Goal: Information Seeking & Learning: Find specific fact

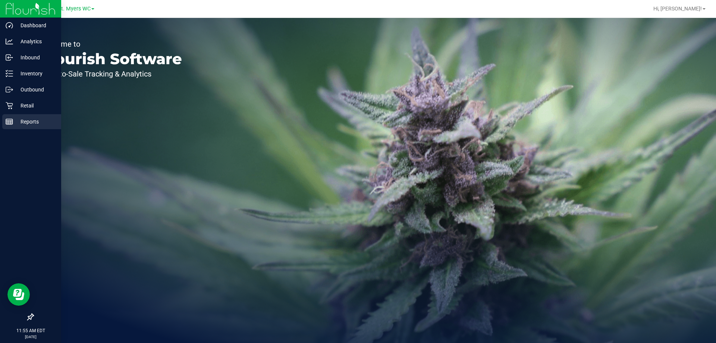
click at [27, 119] on p "Reports" at bounding box center [35, 121] width 45 height 9
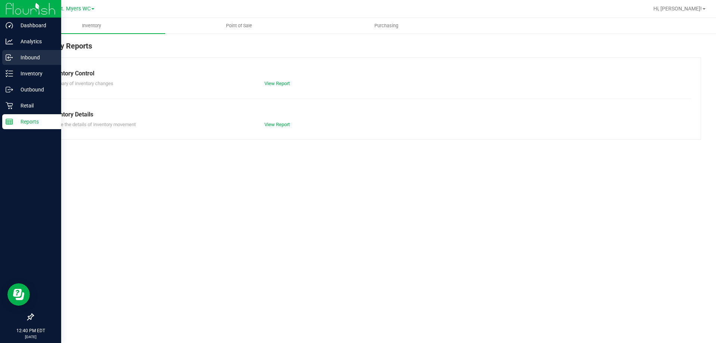
click at [33, 66] on link "Inbound" at bounding box center [30, 58] width 61 height 16
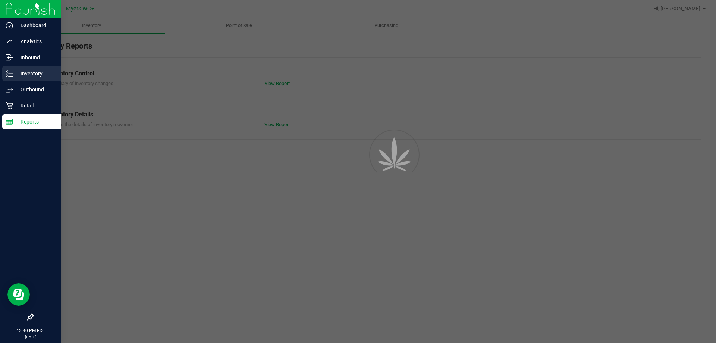
click at [26, 76] on p "Inventory" at bounding box center [35, 73] width 45 height 9
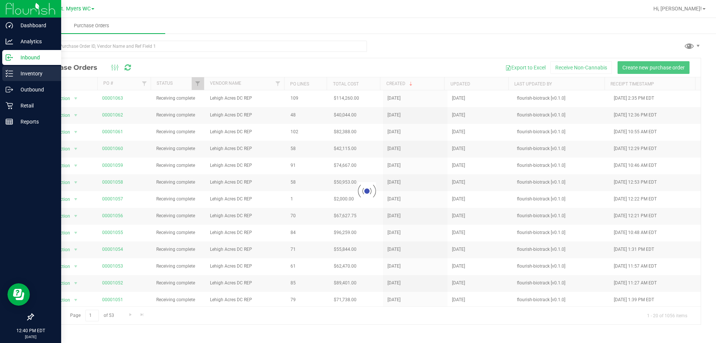
click at [26, 76] on p "Inventory" at bounding box center [35, 73] width 45 height 9
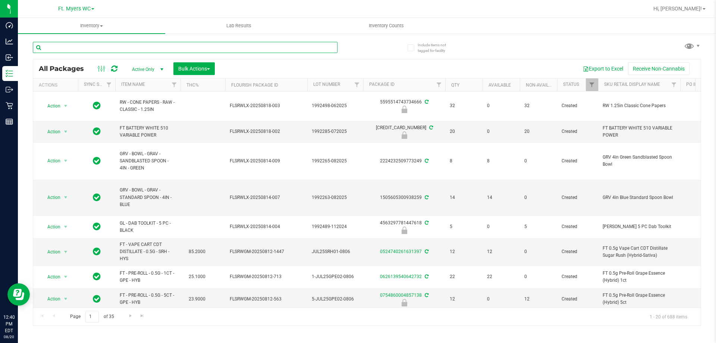
drag, startPoint x: 127, startPoint y: 44, endPoint x: 132, endPoint y: 88, distance: 44.3
click at [117, 79] on div "All Packages Active Only Active Only Lab Samples Locked All External Internal B…" at bounding box center [367, 180] width 669 height 291
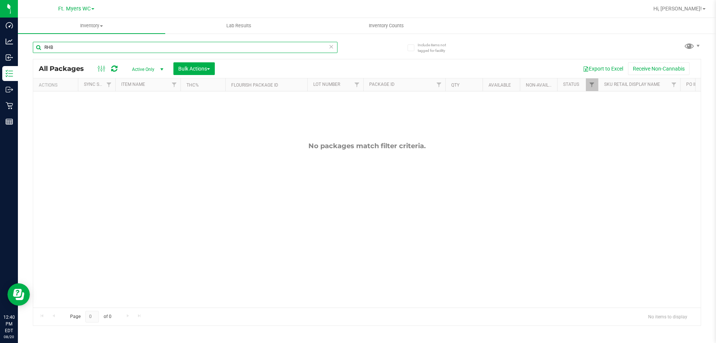
type input "RHB"
click at [153, 70] on span "Active Only" at bounding box center [146, 69] width 41 height 10
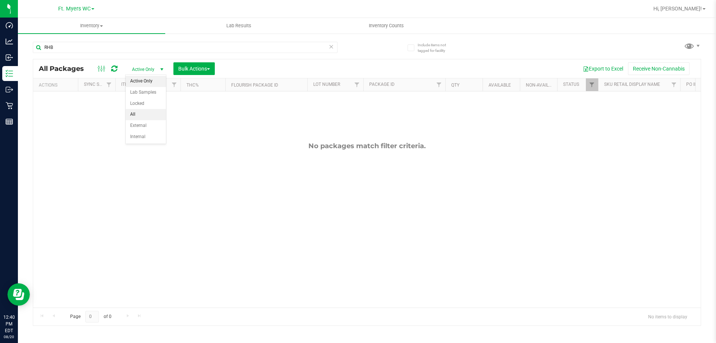
click at [152, 116] on li "All" at bounding box center [146, 114] width 40 height 11
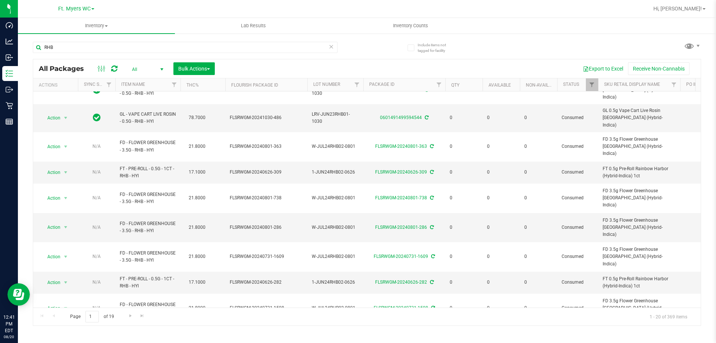
scroll to position [232, 0]
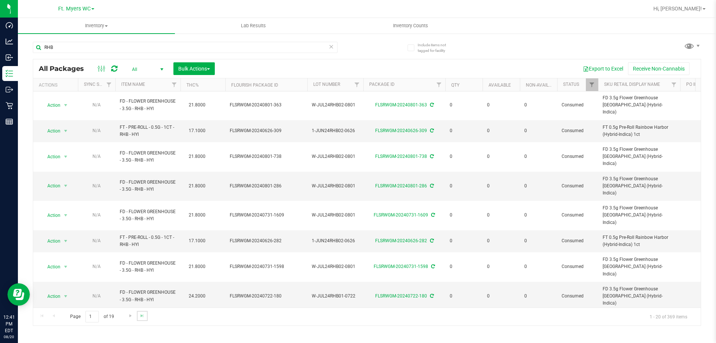
click at [147, 318] on link "Go to the last page" at bounding box center [142, 316] width 11 height 10
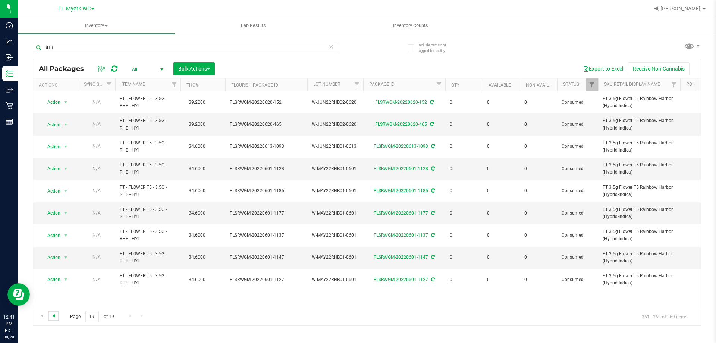
click at [52, 317] on span "Go to the previous page" at bounding box center [54, 316] width 6 height 6
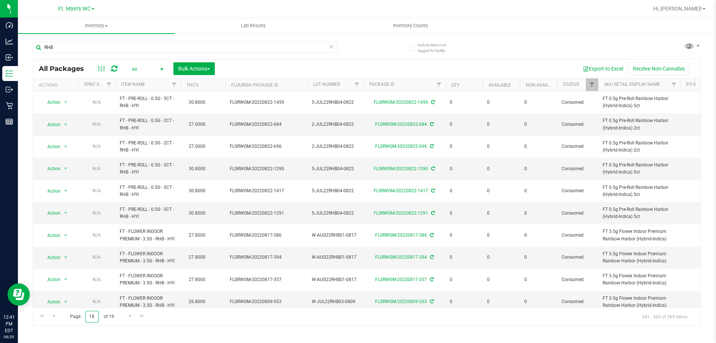
drag, startPoint x: 94, startPoint y: 317, endPoint x: 74, endPoint y: 317, distance: 20.5
click at [74, 317] on span "Page 18 of 19" at bounding box center [92, 317] width 56 height 12
type input "14"
click at [177, 330] on div "Inventory All packages All inventory Waste log Create inventory Lab Results Inv…" at bounding box center [367, 180] width 699 height 325
click at [88, 317] on input "14" at bounding box center [91, 317] width 13 height 12
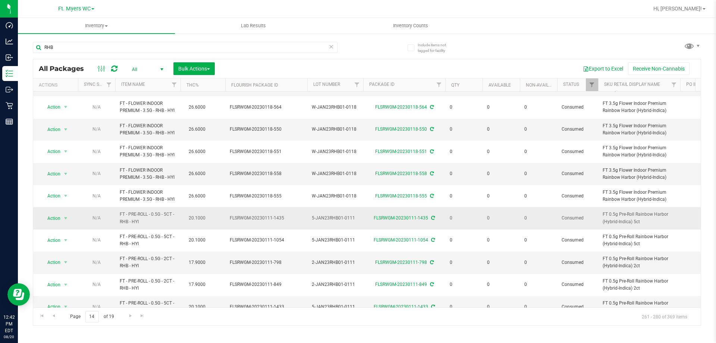
scroll to position [224, 0]
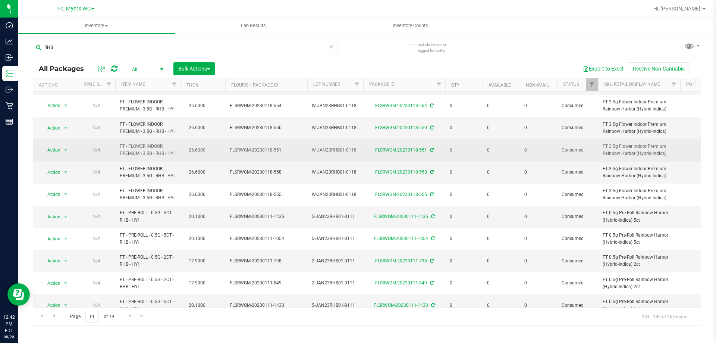
drag, startPoint x: 179, startPoint y: 147, endPoint x: 109, endPoint y: 140, distance: 70.9
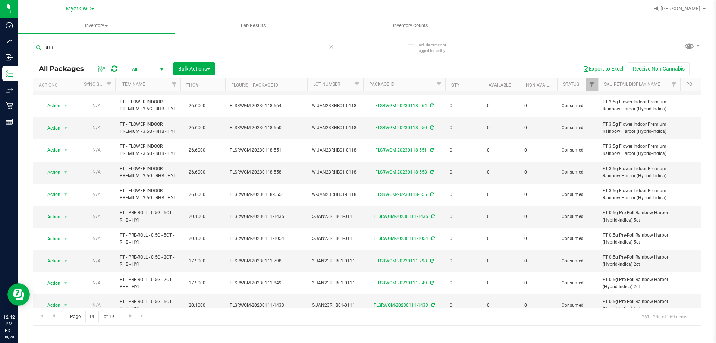
copy tr "FT - FLOWER INDOOR PREMIUM - 3.5G - RHB - HYI"
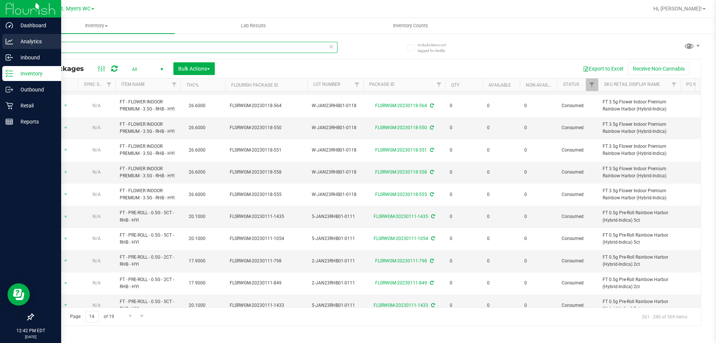
drag, startPoint x: 87, startPoint y: 42, endPoint x: 7, endPoint y: 44, distance: 80.3
click at [10, 45] on div "Dashboard Analytics Inbound Inventory Outbound Retail Reports 12:42 PM EDT [DAT…" at bounding box center [358, 171] width 716 height 343
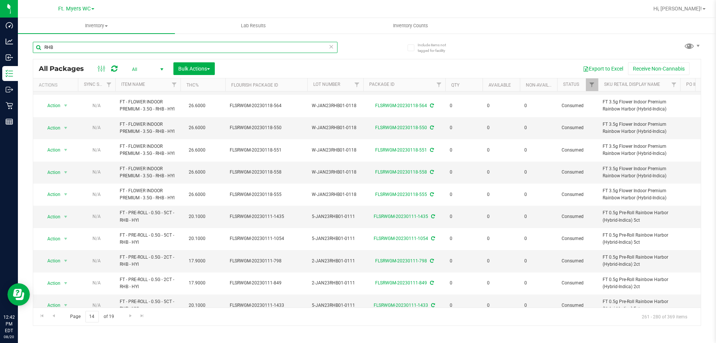
paste input "FT - FLOWER INDOOR PREMIUM - 3.5G - RHB - HYI"
type input "FT - FLOWER INDOOR PREMIUM - 3.5G - RHB - HYI"
click at [381, 50] on div "FT - FLOWER INDOOR PREMIUM - 3.5G - RHB - HYI All Packages All Active Only Lab …" at bounding box center [367, 180] width 669 height 291
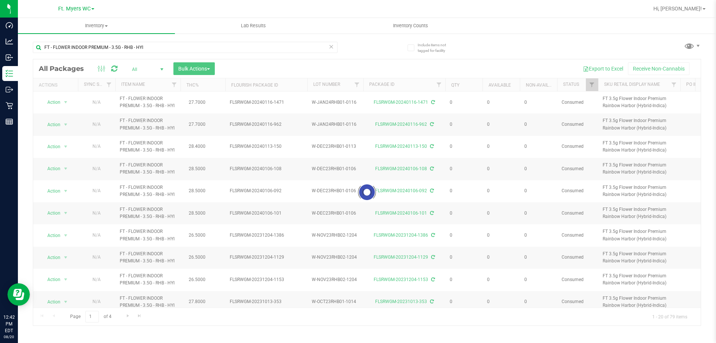
click at [206, 87] on th "THC%" at bounding box center [203, 84] width 45 height 13
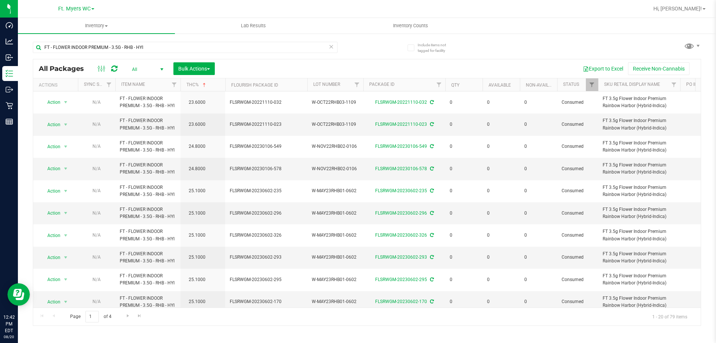
click at [207, 85] on th "THC%" at bounding box center [203, 84] width 45 height 13
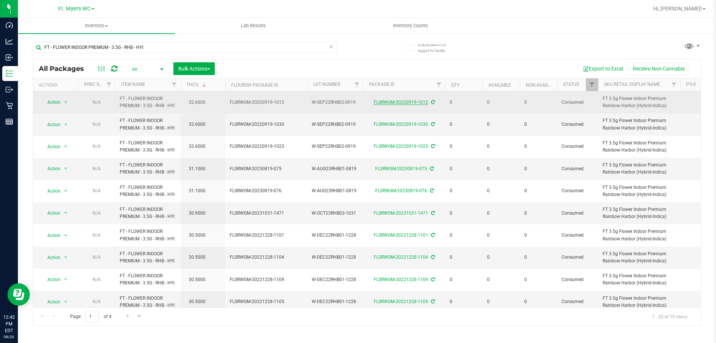
click at [396, 102] on link "FLSRWGM-20220919-1012" at bounding box center [401, 102] width 54 height 5
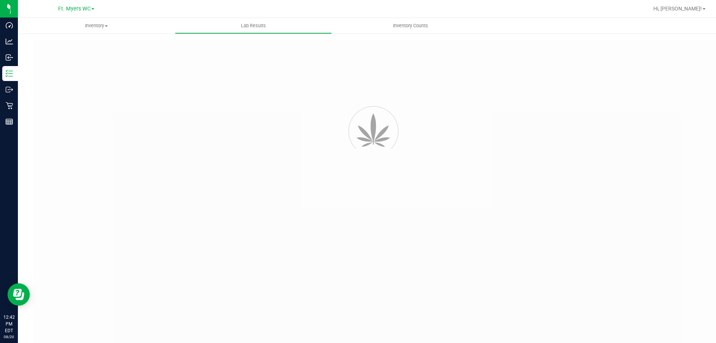
type input "FLSRWGM-20220919-1012"
type input "2209CTB0076-003"
type input "[DATE] 11:10 AM"
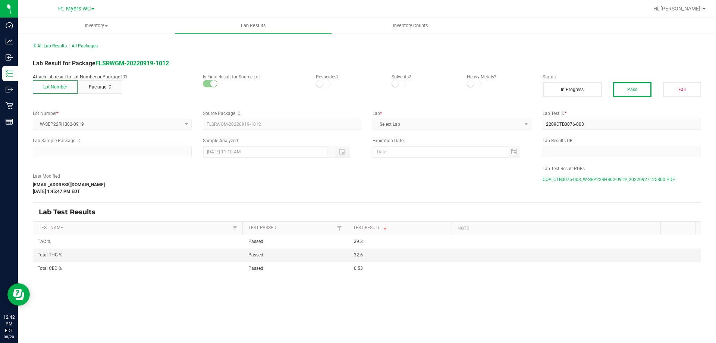
click at [571, 178] on span "COA_CTB0076-003_W-SEP22RHB02-0919_20220927125800.PDF" at bounding box center [609, 179] width 132 height 11
